Goal: Task Accomplishment & Management: Manage account settings

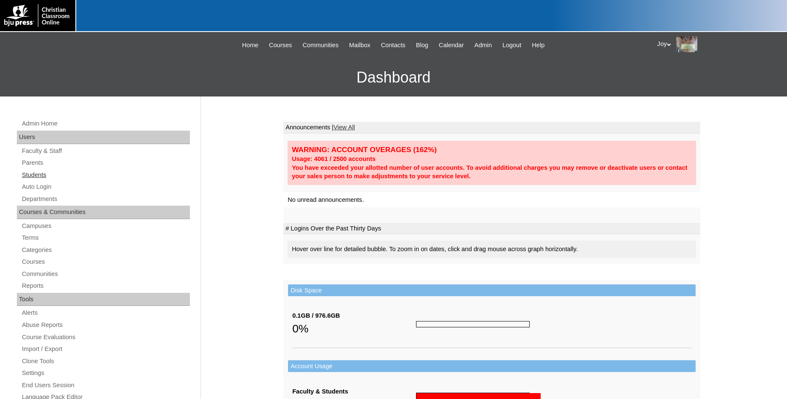
click at [29, 178] on link "Students" at bounding box center [105, 175] width 169 height 11
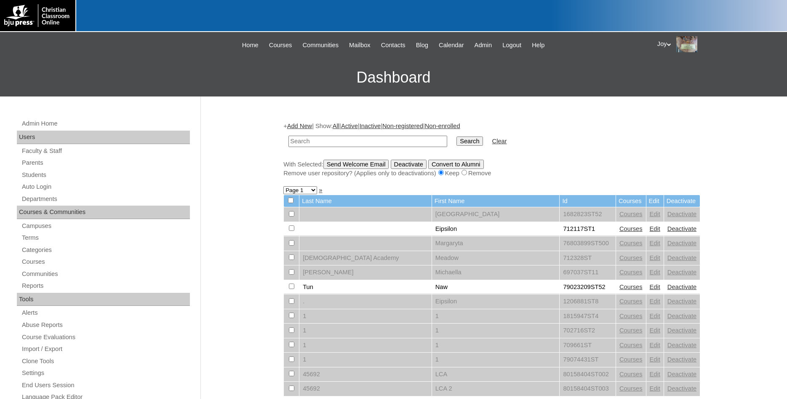
drag, startPoint x: 340, startPoint y: 152, endPoint x: 341, endPoint y: 141, distance: 10.6
paste input "tristenf8610@gmail.com"
type input "tristenf8610@gmail.com"
click at [465, 141] on input "Search" at bounding box center [469, 140] width 26 height 9
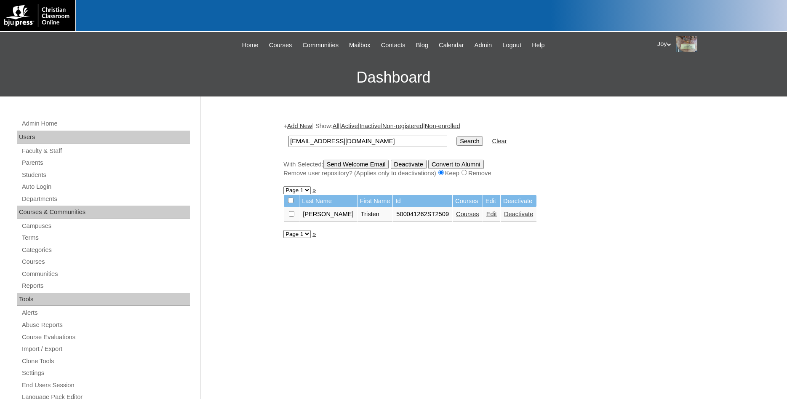
click at [456, 217] on link "Courses" at bounding box center [467, 213] width 23 height 7
